Goal: Navigation & Orientation: Find specific page/section

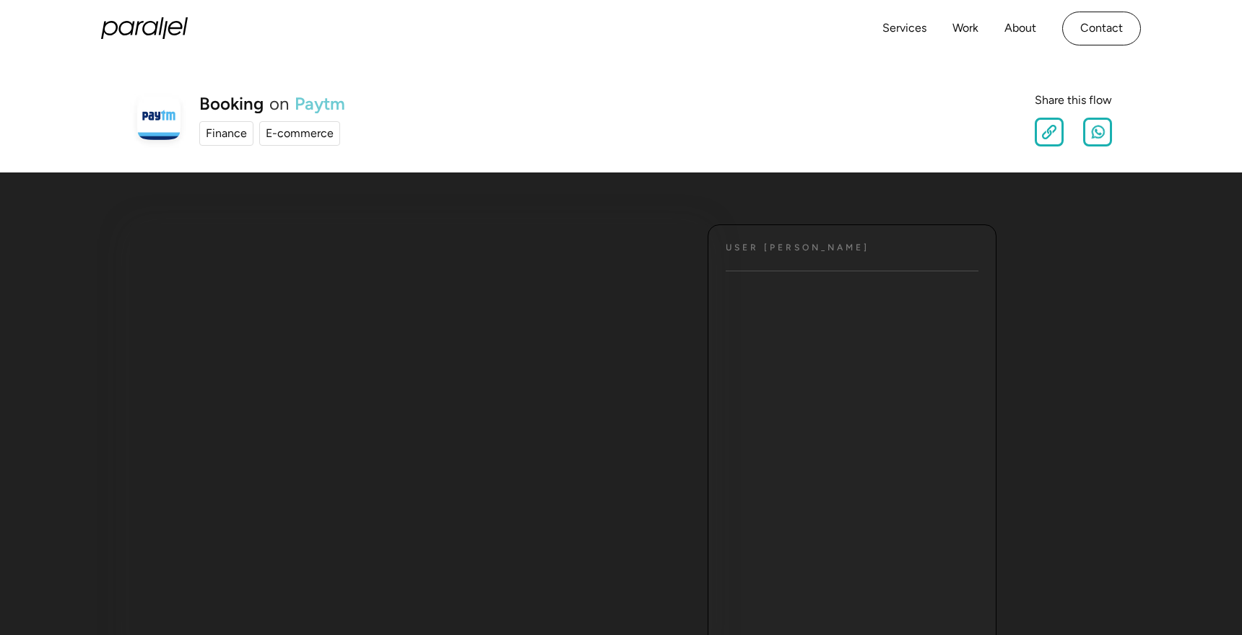
click at [320, 100] on link "Paytm" at bounding box center [320, 103] width 51 height 17
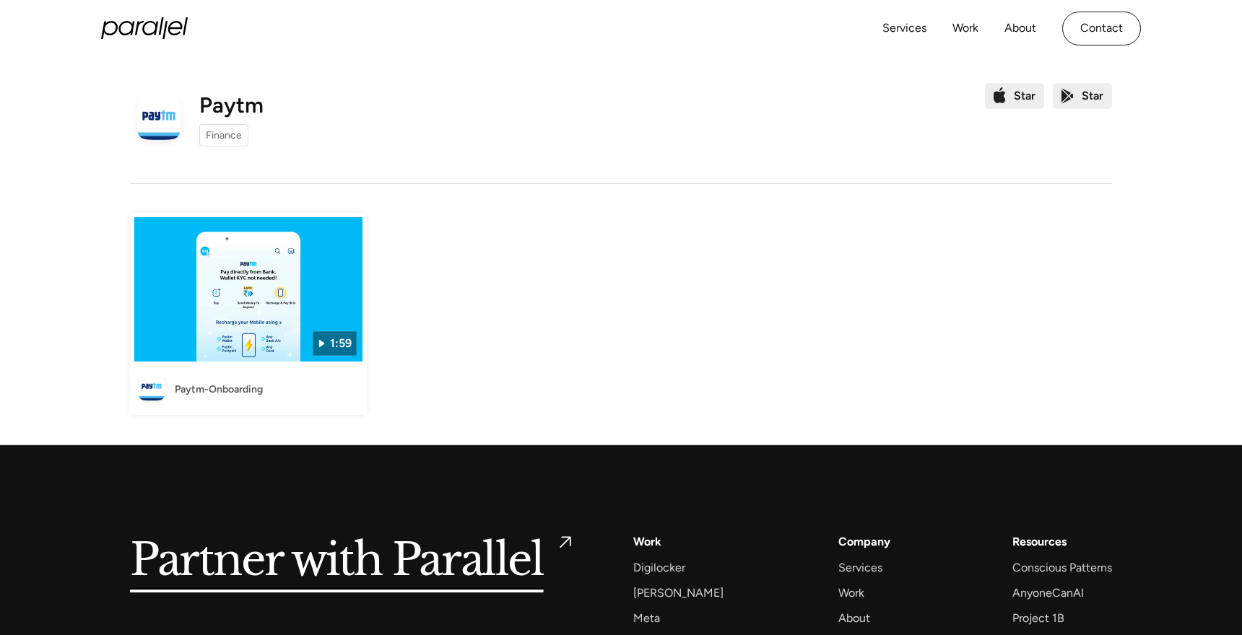
click at [268, 349] on img at bounding box center [248, 289] width 228 height 144
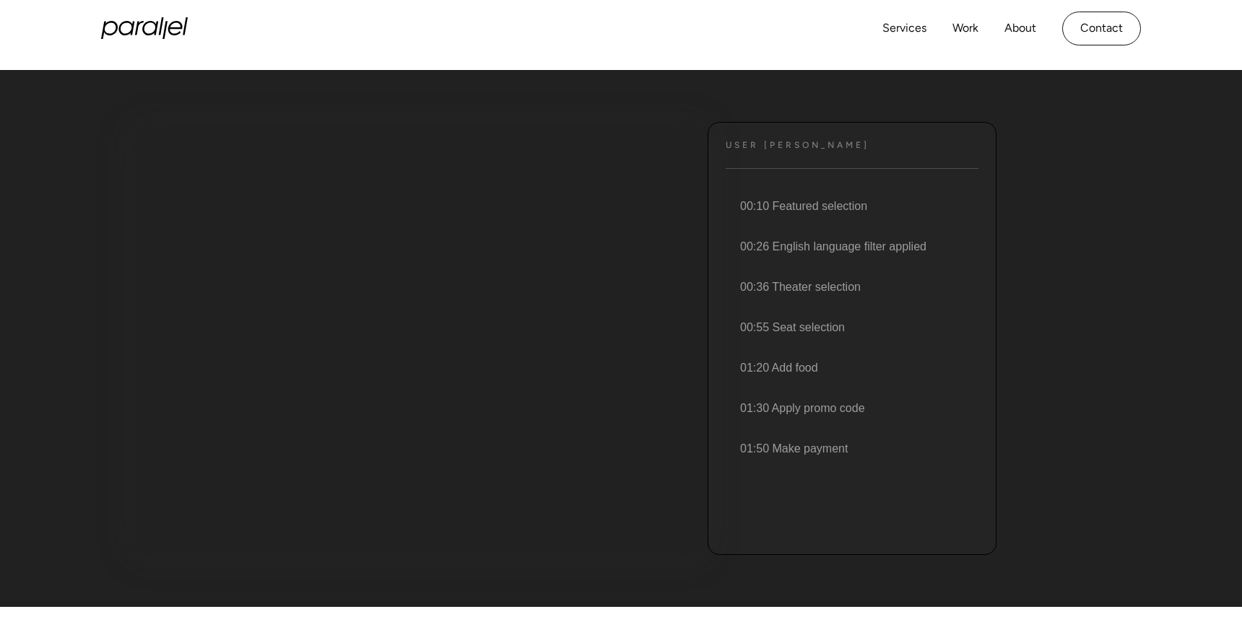
scroll to position [121, 0]
